Goal: Book appointment/travel/reservation

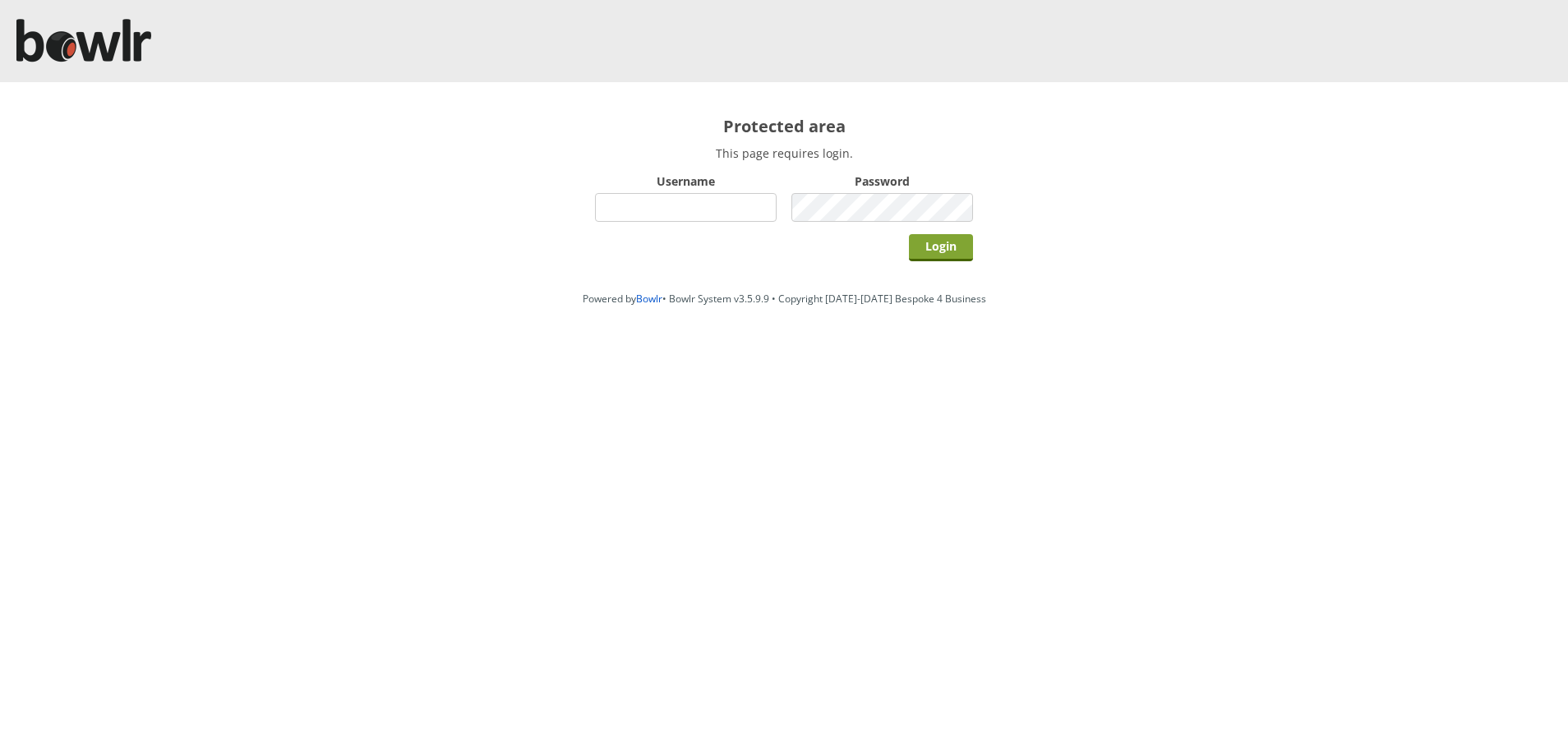
type input "hornseaindoorbowlsclub"
click at [928, 256] on input "Login" at bounding box center [941, 248] width 64 height 27
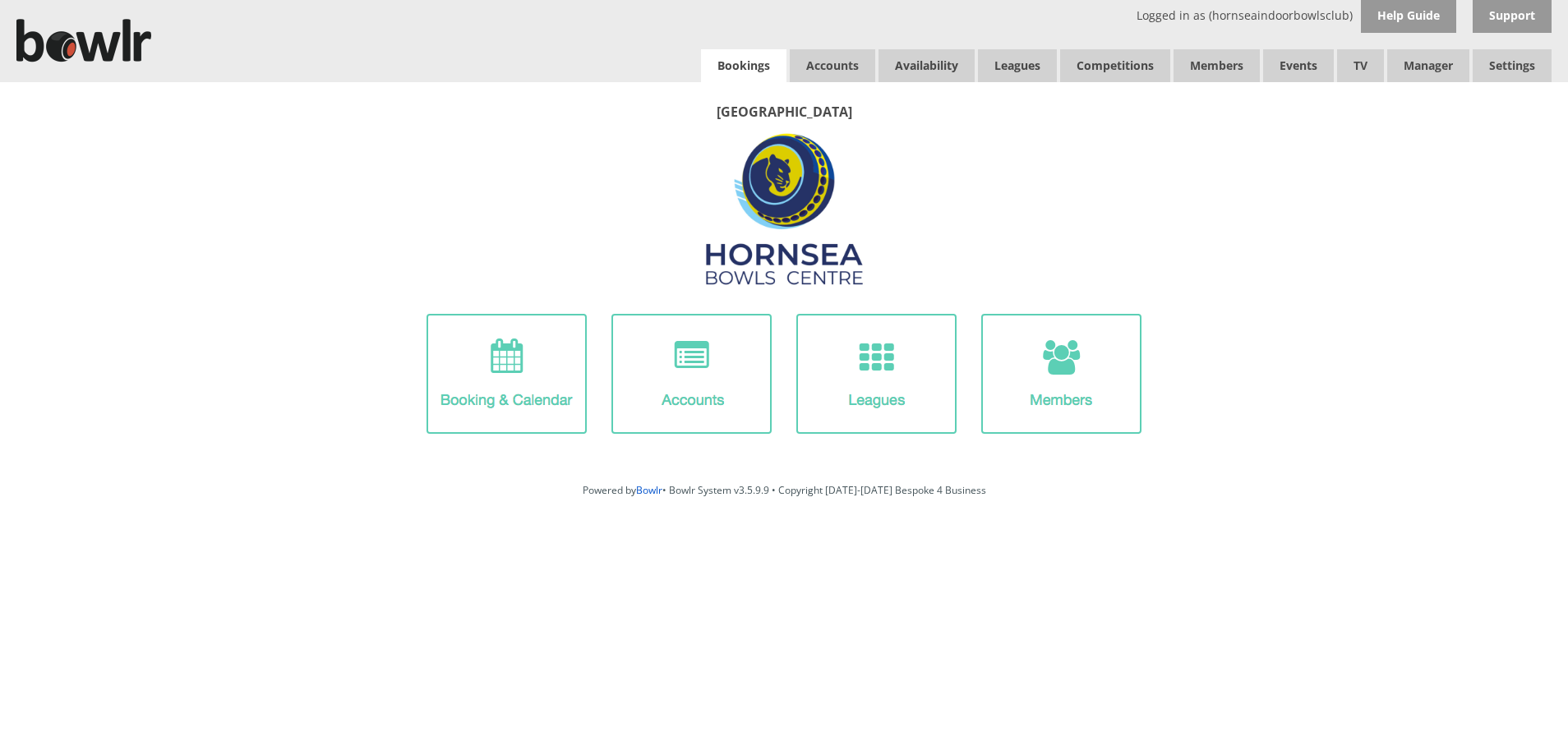
click at [738, 64] on link "Bookings" at bounding box center [744, 66] width 85 height 33
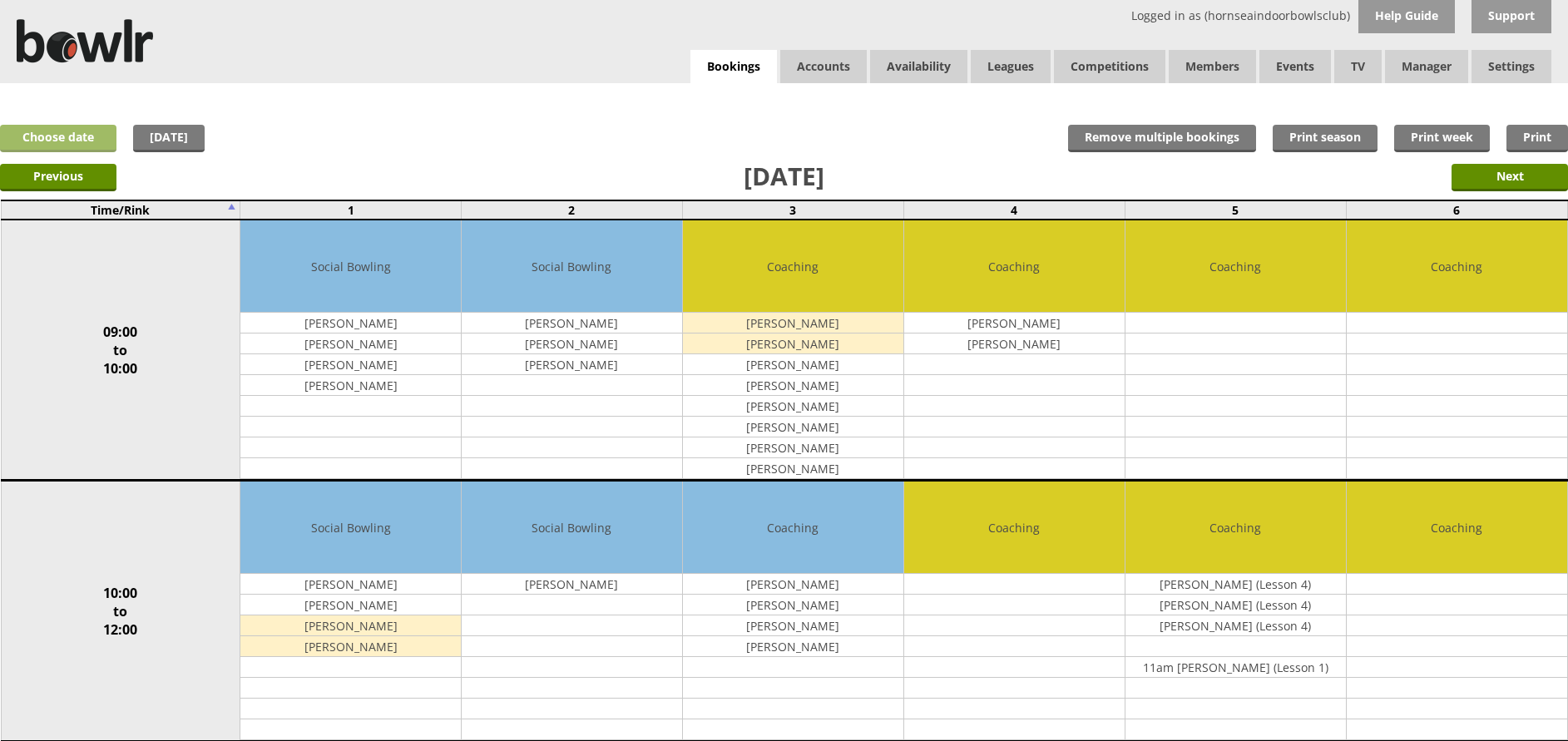
click at [88, 143] on link "Choose date" at bounding box center [58, 138] width 116 height 27
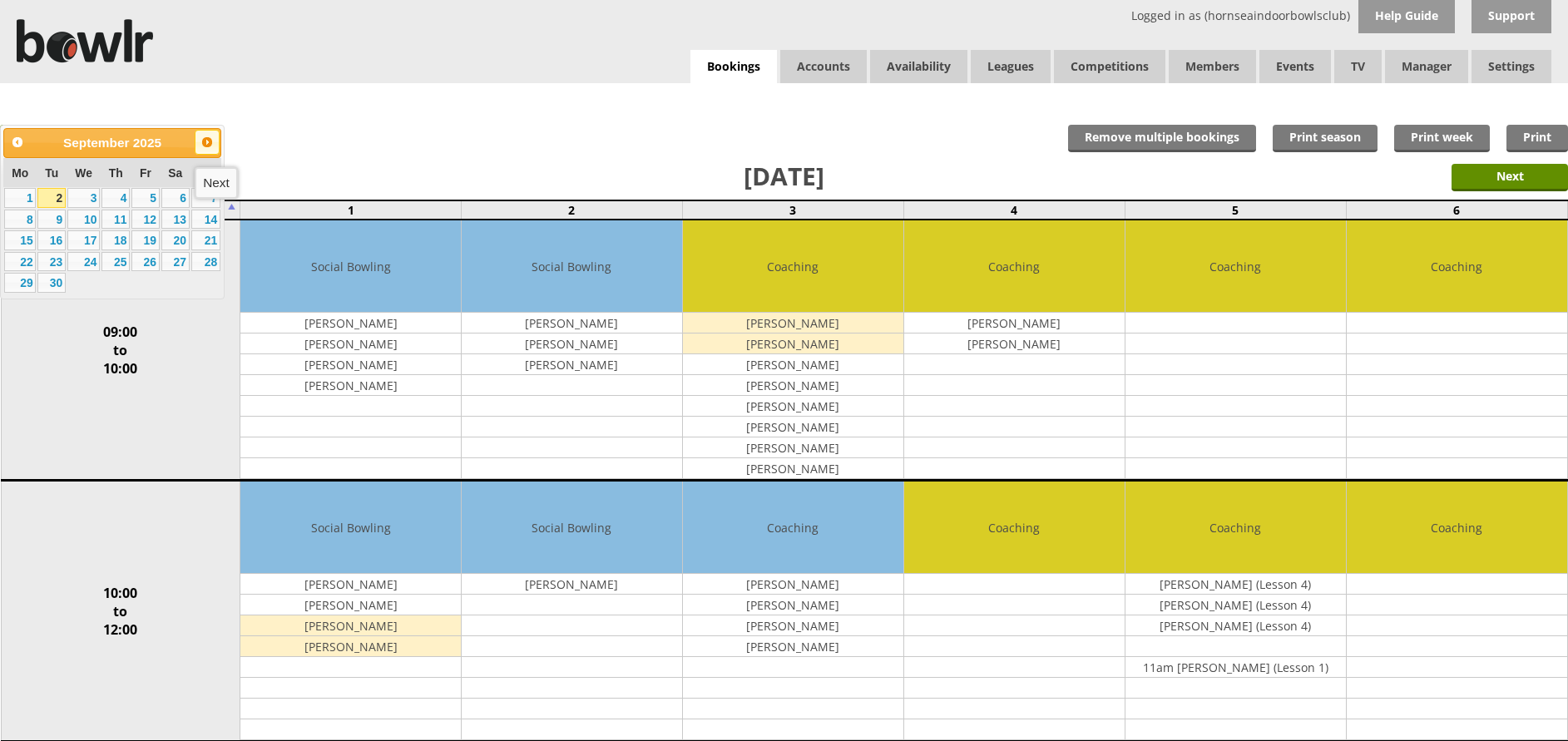
click at [209, 141] on span "Next" at bounding box center [207, 142] width 14 height 14
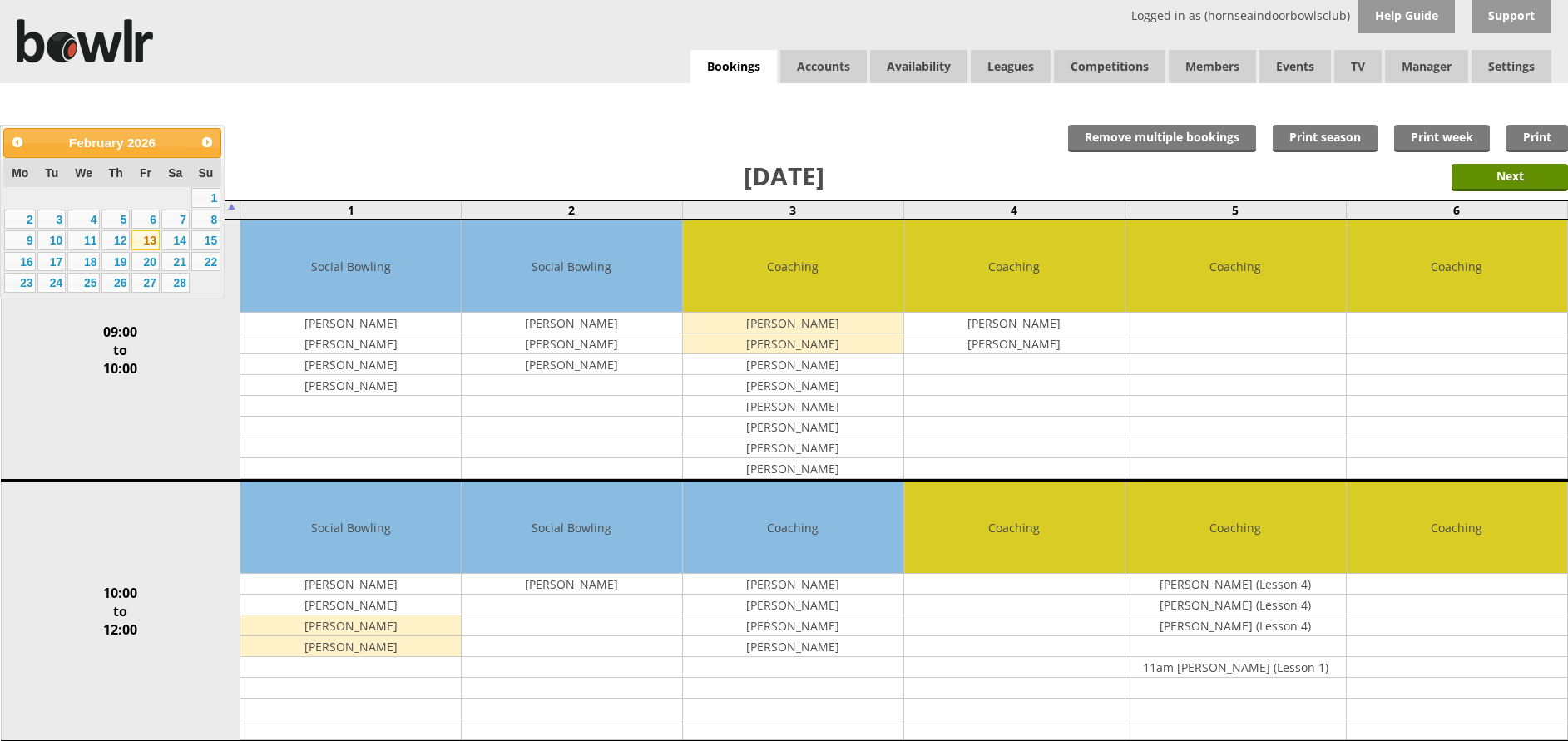
click at [148, 235] on link "13" at bounding box center [146, 241] width 28 height 20
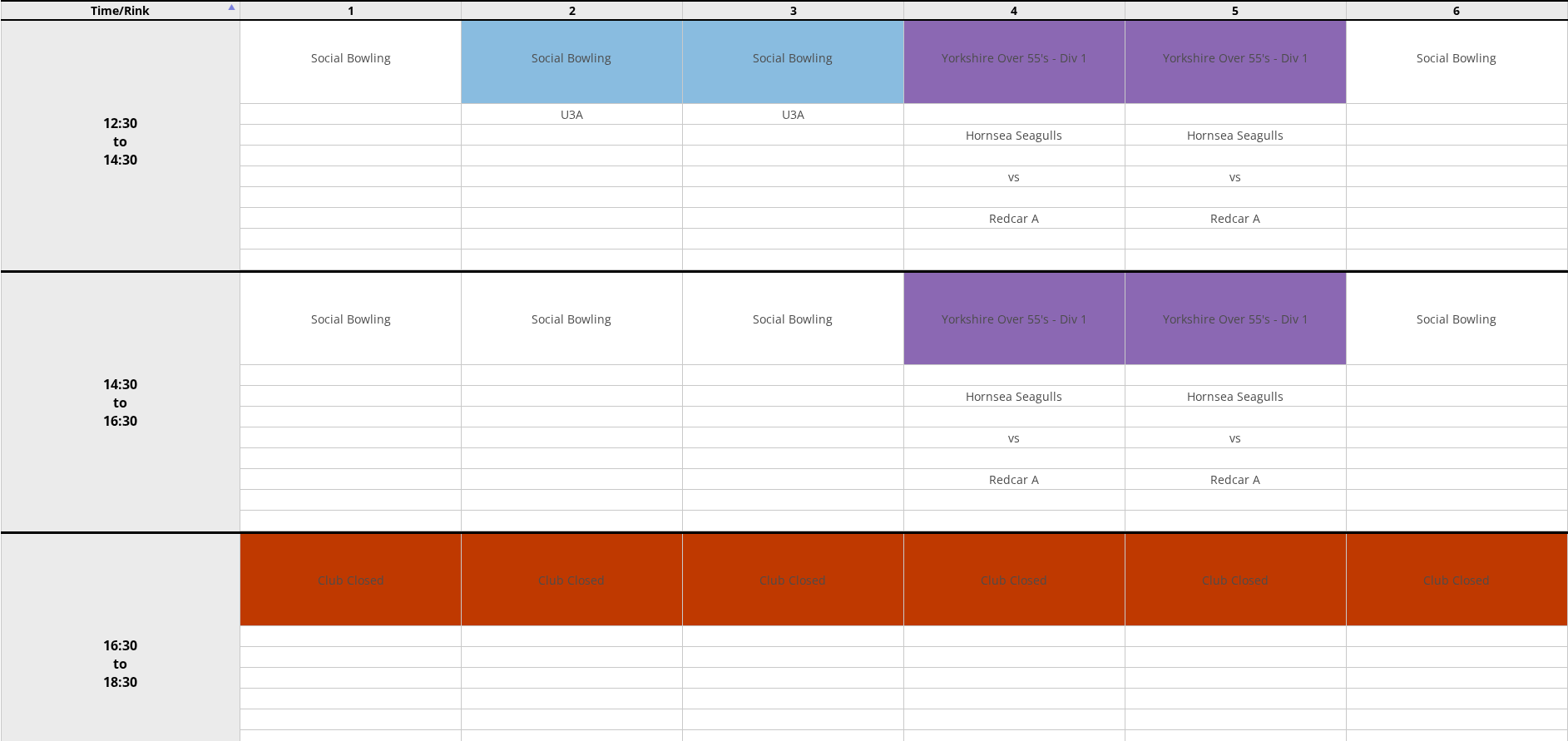
scroll to position [703, 0]
